Goal: Information Seeking & Learning: Learn about a topic

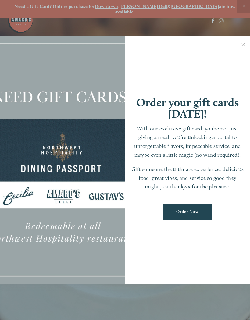
scroll to position [13, 0]
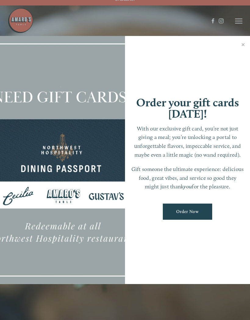
click at [236, 23] on div at bounding box center [125, 160] width 250 height 320
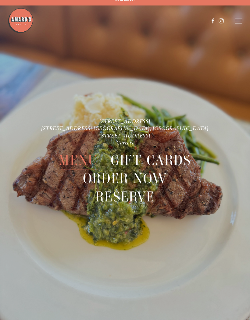
click at [79, 155] on span "Menu" at bounding box center [78, 160] width 39 height 18
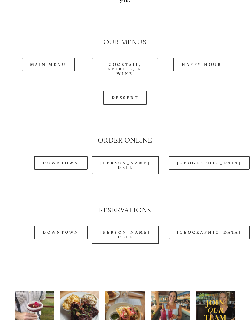
scroll to position [555, 0]
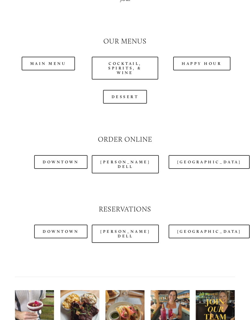
click at [66, 155] on link "Downtown" at bounding box center [60, 162] width 53 height 14
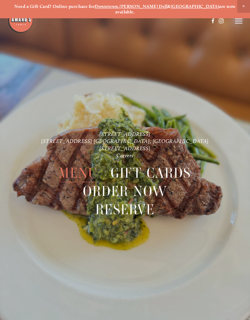
click at [237, 26] on header "Menu Order Now Visit Gallery 0" at bounding box center [125, 21] width 235 height 42
click at [240, 23] on line at bounding box center [238, 23] width 7 height 0
